Goal: Information Seeking & Learning: Learn about a topic

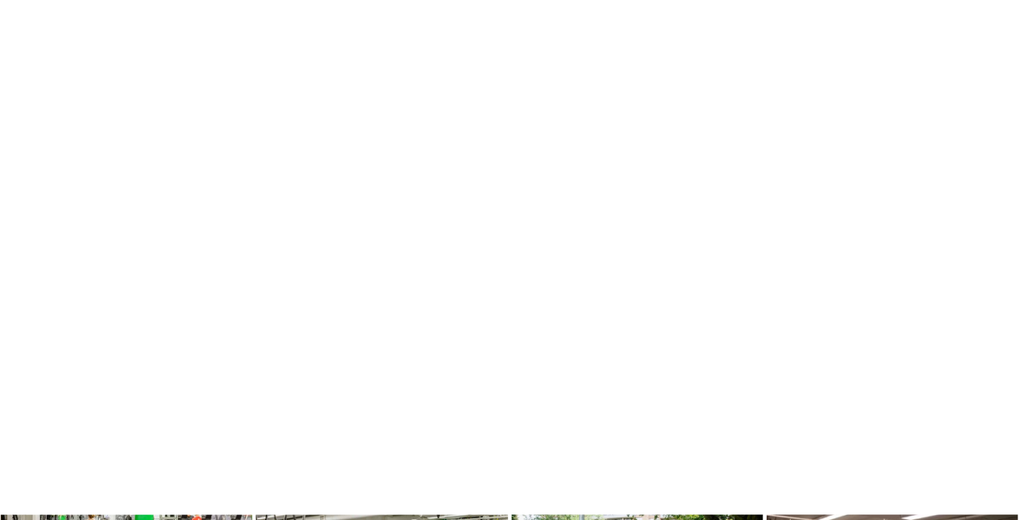
scroll to position [748, 0]
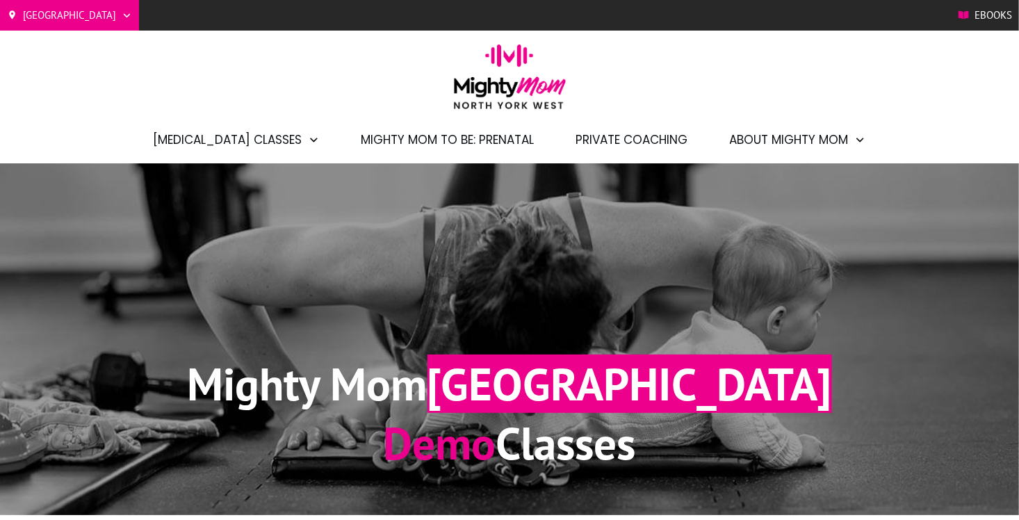
click at [135, 243] on div "Mighty Mom North York West Demo Classes" at bounding box center [509, 339] width 751 height 296
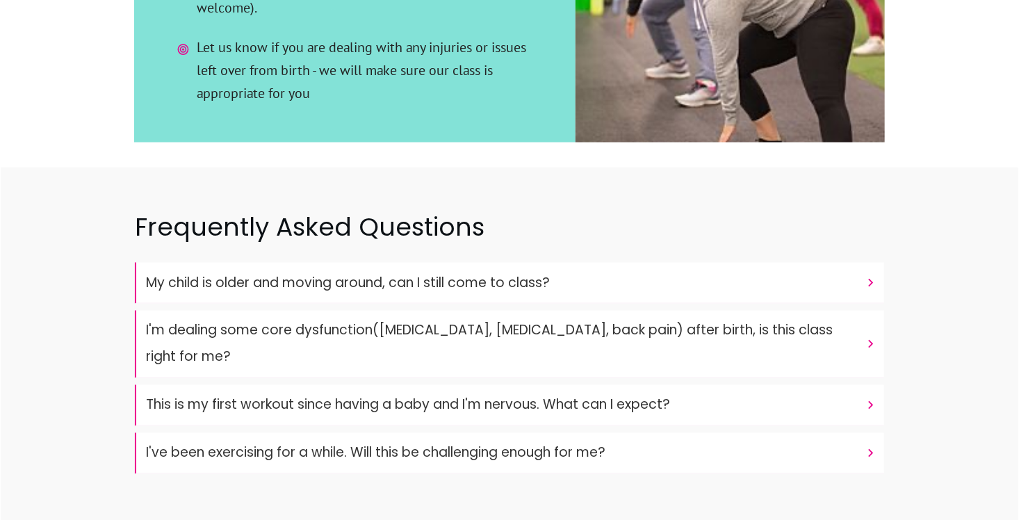
scroll to position [3546, 0]
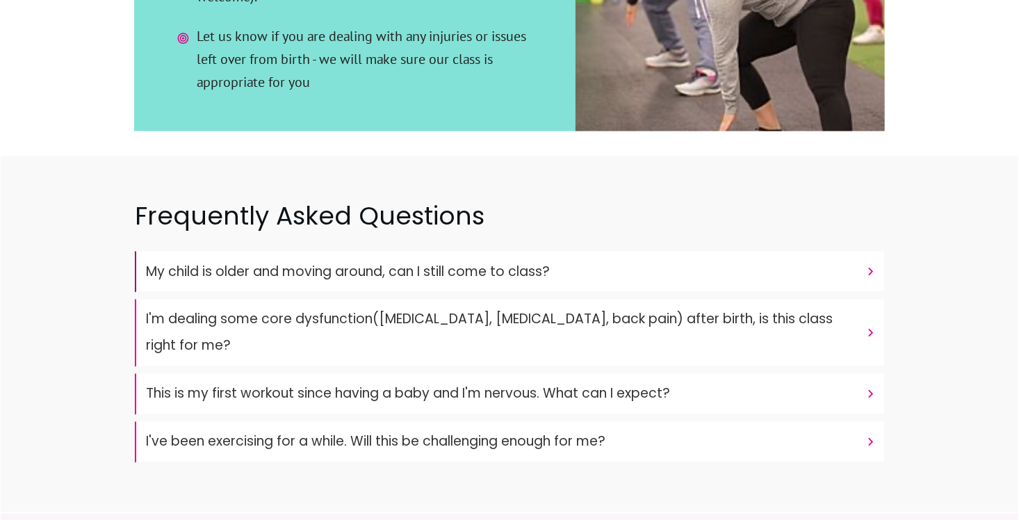
click at [508, 252] on "My child is older and moving around, can I still come to class?" at bounding box center [510, 272] width 750 height 41
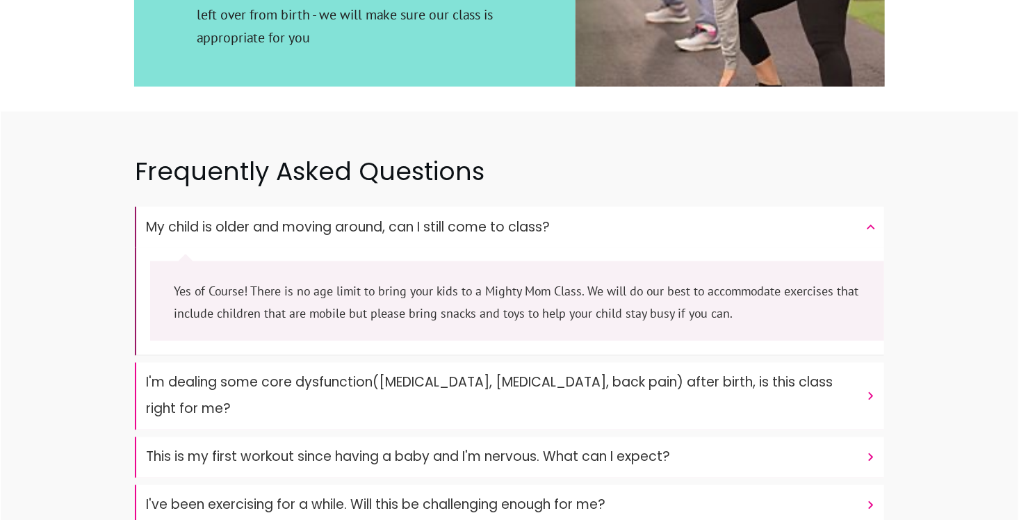
scroll to position [3616, 0]
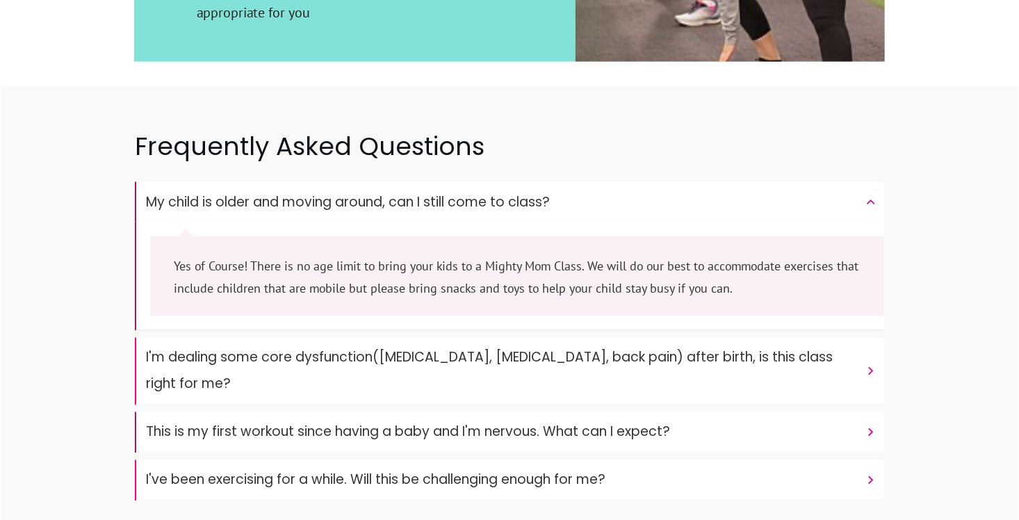
click at [575, 423] on font "This is my first workout since having a baby and I'm nervous. What can I expect?" at bounding box center [408, 432] width 524 height 19
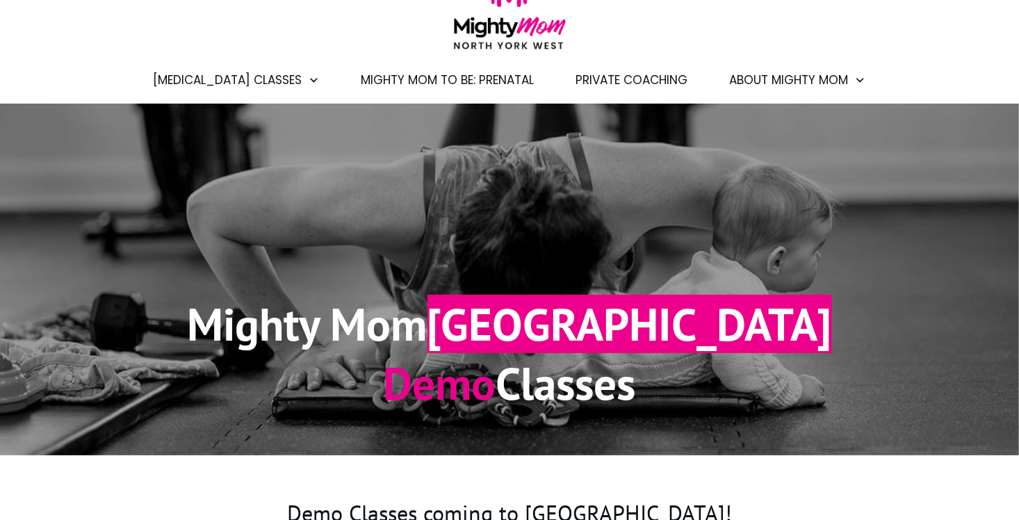
scroll to position [0, 0]
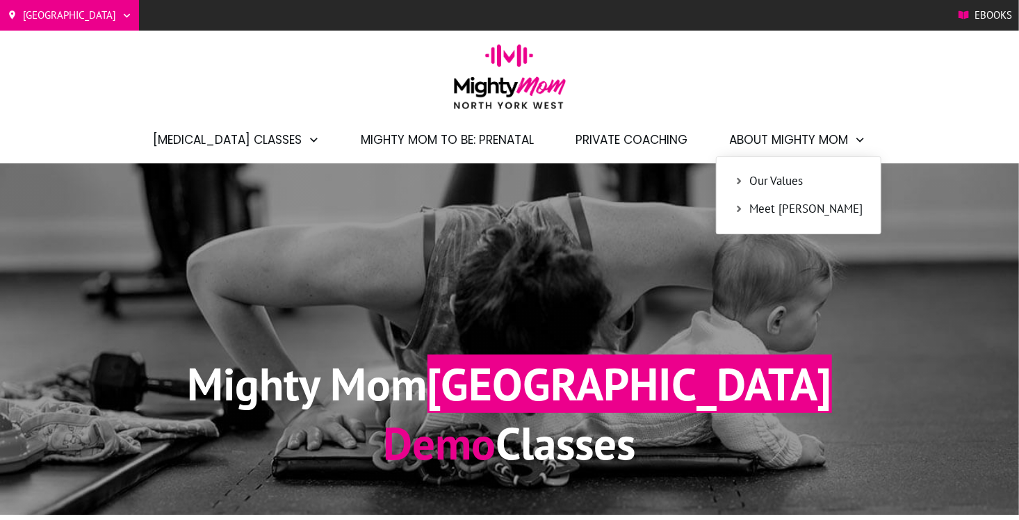
click at [784, 214] on span "Meet [PERSON_NAME]" at bounding box center [806, 209] width 113 height 18
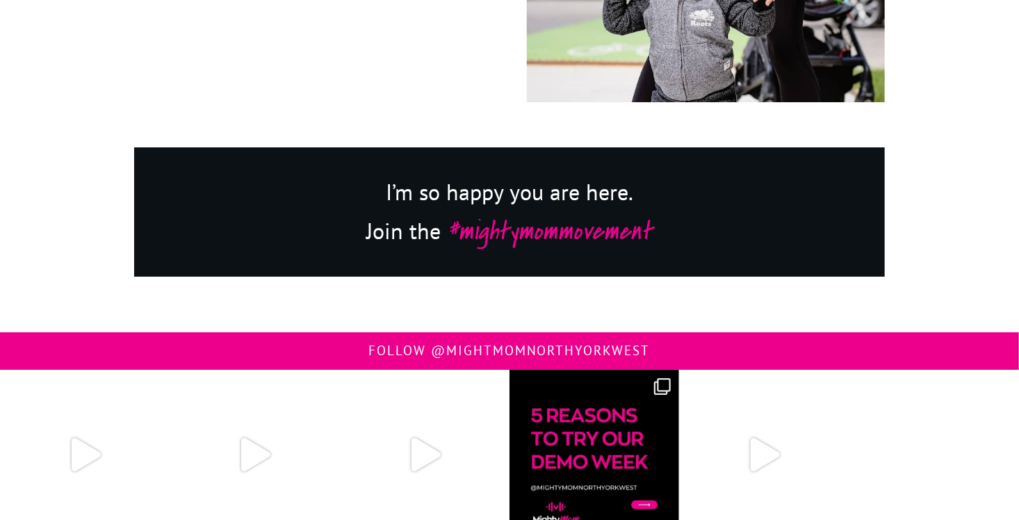
scroll to position [2485, 0]
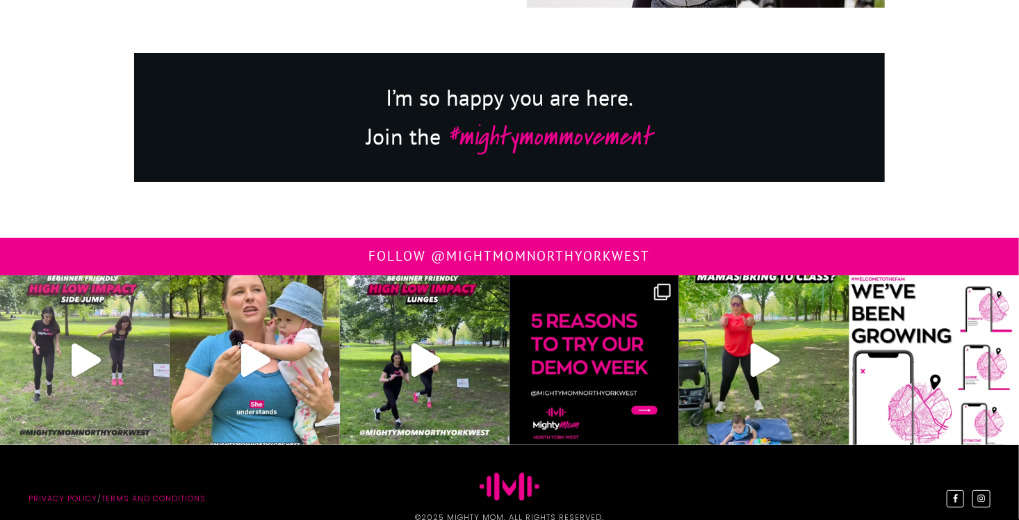
click at [56, 323] on img at bounding box center [85, 360] width 170 height 170
